Goal: Task Accomplishment & Management: Manage account settings

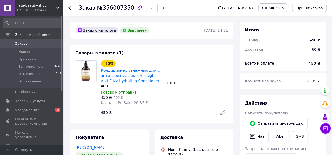
drag, startPoint x: 31, startPoint y: 112, endPoint x: 63, endPoint y: 111, distance: 32.5
click at [31, 111] on span "Уведомления" at bounding box center [27, 110] width 24 height 5
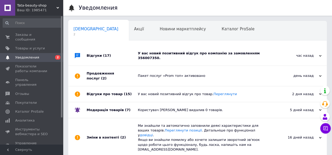
scroll to position [0, 2]
click at [204, 58] on div "У вас новий позитивний відгук про компанію за замовленням 356007350." at bounding box center [203, 56] width 131 height 20
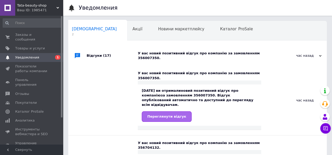
click at [172, 115] on span "Переглянути відгук" at bounding box center [166, 117] width 39 height 4
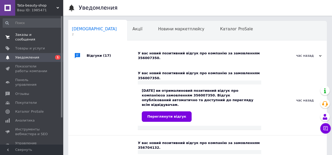
click at [14, 34] on span at bounding box center [7, 37] width 15 height 9
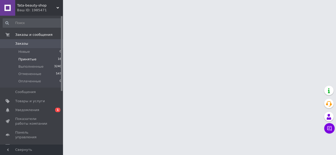
click at [33, 60] on span "Принятые" at bounding box center [27, 59] width 18 height 5
click at [40, 110] on span "Уведомления" at bounding box center [31, 110] width 33 height 5
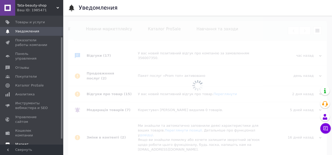
scroll to position [34, 0]
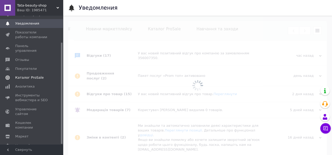
click at [28, 75] on span "Каталог ProSale" at bounding box center [29, 77] width 28 height 5
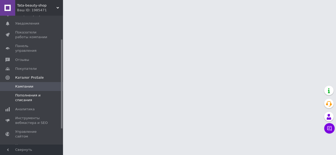
click at [28, 93] on span "Пополнения и списания" at bounding box center [31, 97] width 33 height 9
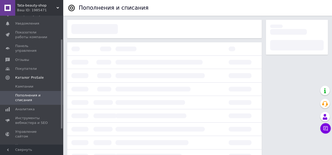
click at [31, 93] on span "Пополнения и списания" at bounding box center [31, 97] width 33 height 9
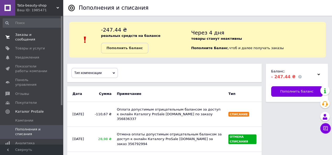
click at [25, 35] on span "Заказы и сообщения" at bounding box center [31, 37] width 33 height 9
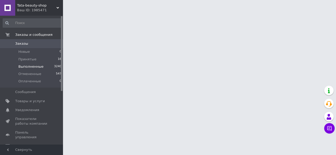
click at [27, 66] on span "Выполненные" at bounding box center [30, 66] width 25 height 5
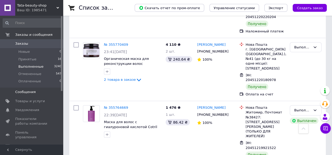
scroll to position [2621, 0]
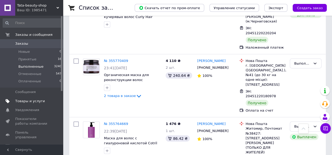
click at [33, 101] on span "Товары и услуги" at bounding box center [30, 101] width 30 height 5
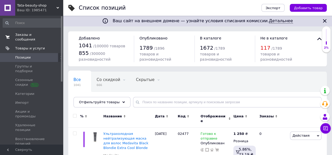
click at [19, 33] on span "Заказы и сообщения" at bounding box center [31, 37] width 33 height 9
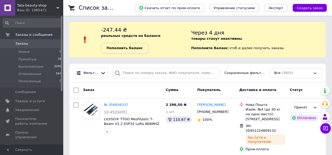
click at [127, 48] on b "Пополнить баланс" at bounding box center [124, 48] width 36 height 4
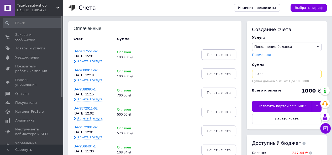
drag, startPoint x: 262, startPoint y: 75, endPoint x: 251, endPoint y: 74, distance: 11.0
click at [251, 74] on div "Создание счета Услуга Пополнение баланса Premium-дизайн Промо-код Сумма 1000 Су…" at bounding box center [286, 75] width 80 height 109
type input "500"
click at [287, 119] on span "Печать счета" at bounding box center [286, 119] width 24 height 4
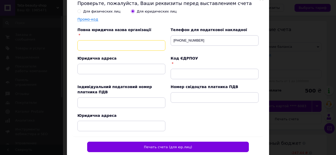
click at [106, 44] on input "text" at bounding box center [121, 45] width 88 height 10
type input "Голомозіна Т.С. ФОП"
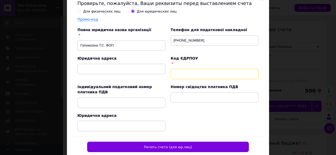
click at [199, 73] on input "text" at bounding box center [214, 74] width 88 height 10
type input "3201920407"
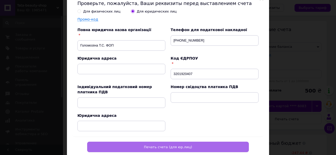
click at [177, 147] on span "Печать счета (для юр.лиц)" at bounding box center [168, 147] width 48 height 4
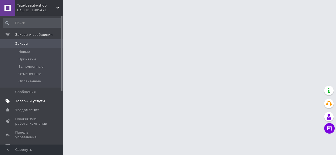
click at [34, 101] on span "Товары и услуги" at bounding box center [30, 101] width 30 height 5
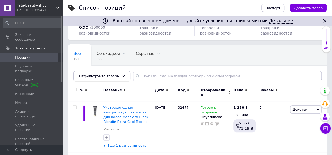
click at [109, 75] on span "Отфильтруйте товары" at bounding box center [99, 76] width 41 height 4
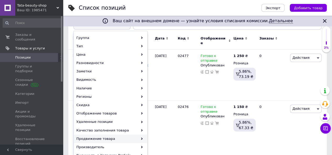
scroll to position [105, 0]
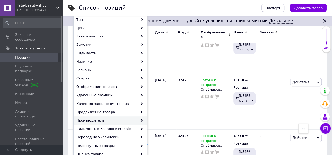
click at [105, 120] on div "Производитель" at bounding box center [110, 121] width 73 height 8
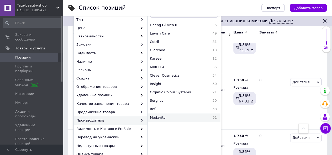
scroll to position [131, 0]
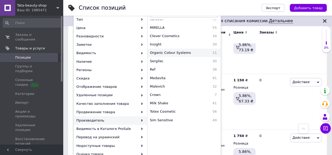
click at [171, 54] on span "Organic Colour Systems" at bounding box center [178, 53] width 57 height 5
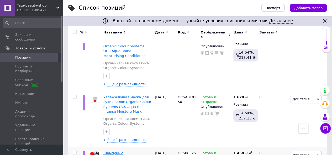
scroll to position [1091, 0]
drag, startPoint x: 101, startPoint y: 85, endPoint x: 142, endPoint y: 101, distance: 43.6
copy div "Шампунь с активированным углем. Угольный шампунь детокс Organic Colour Systems …"
click at [31, 35] on span "Заказы и сообщения" at bounding box center [31, 37] width 33 height 9
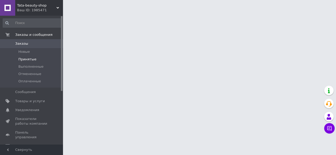
click at [29, 60] on span "Принятые" at bounding box center [27, 59] width 18 height 5
